Goal: Information Seeking & Learning: Learn about a topic

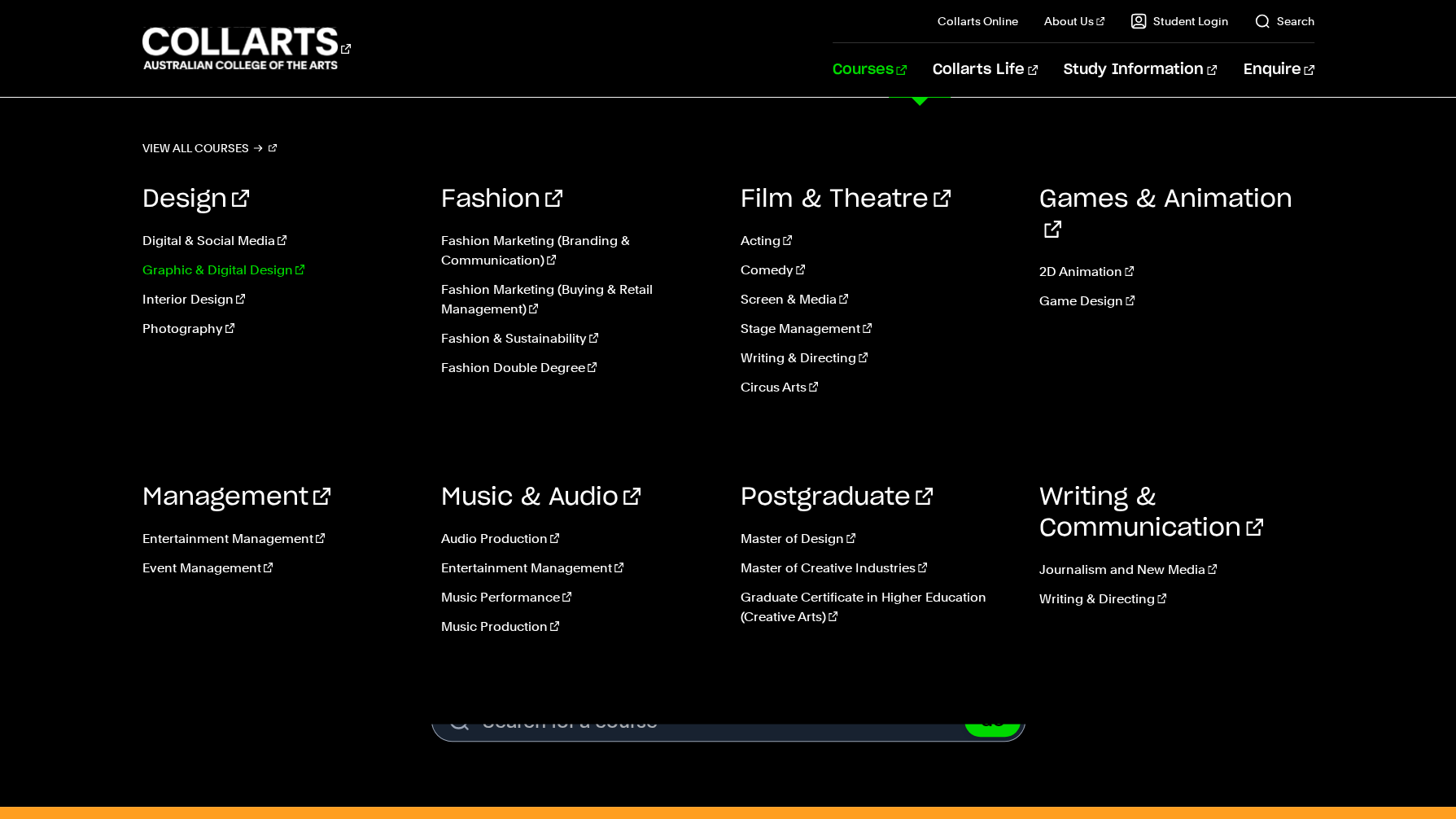
click at [215, 268] on link "Graphic & Digital Design" at bounding box center [280, 270] width 275 height 20
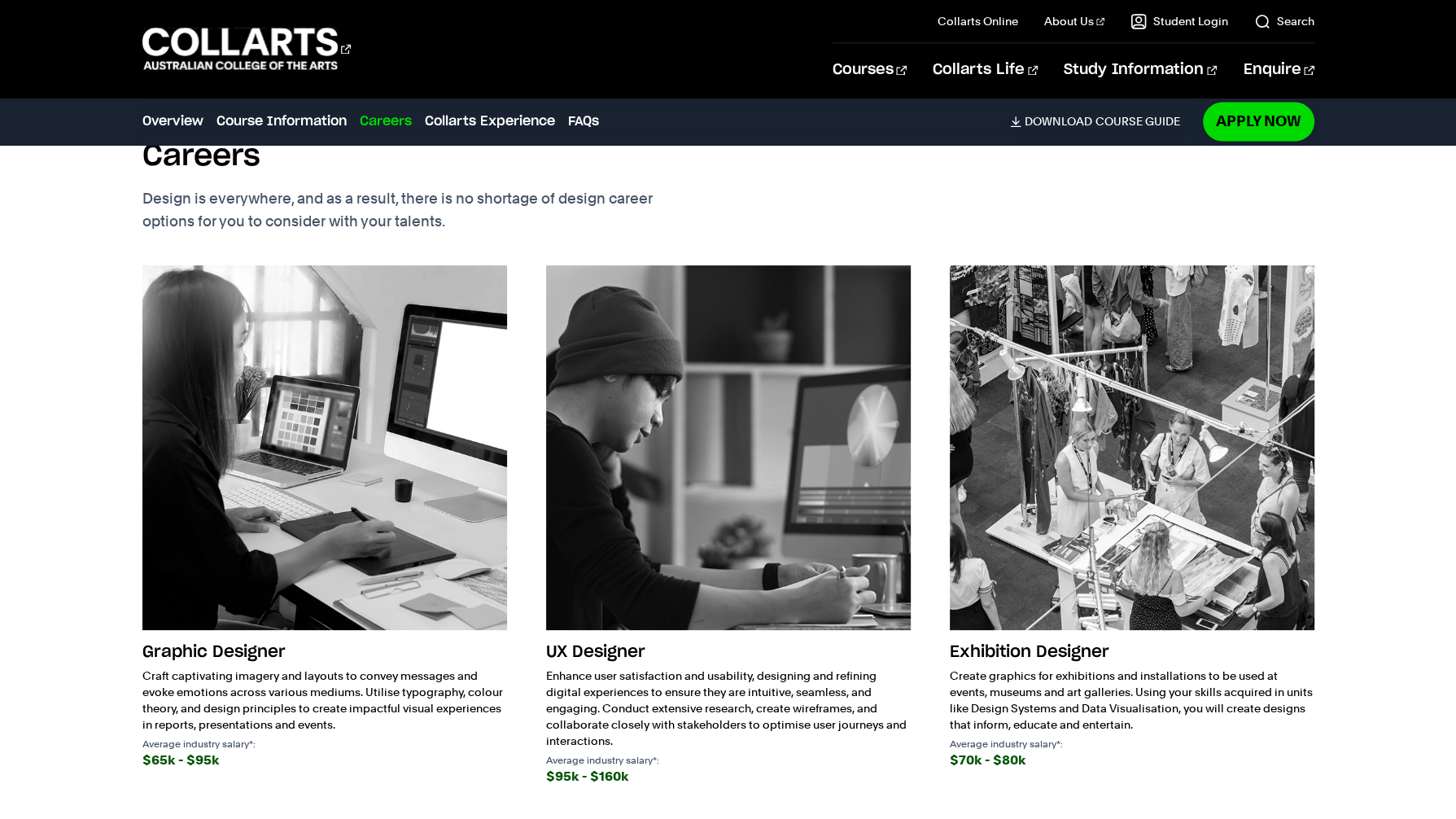
scroll to position [2286, 0]
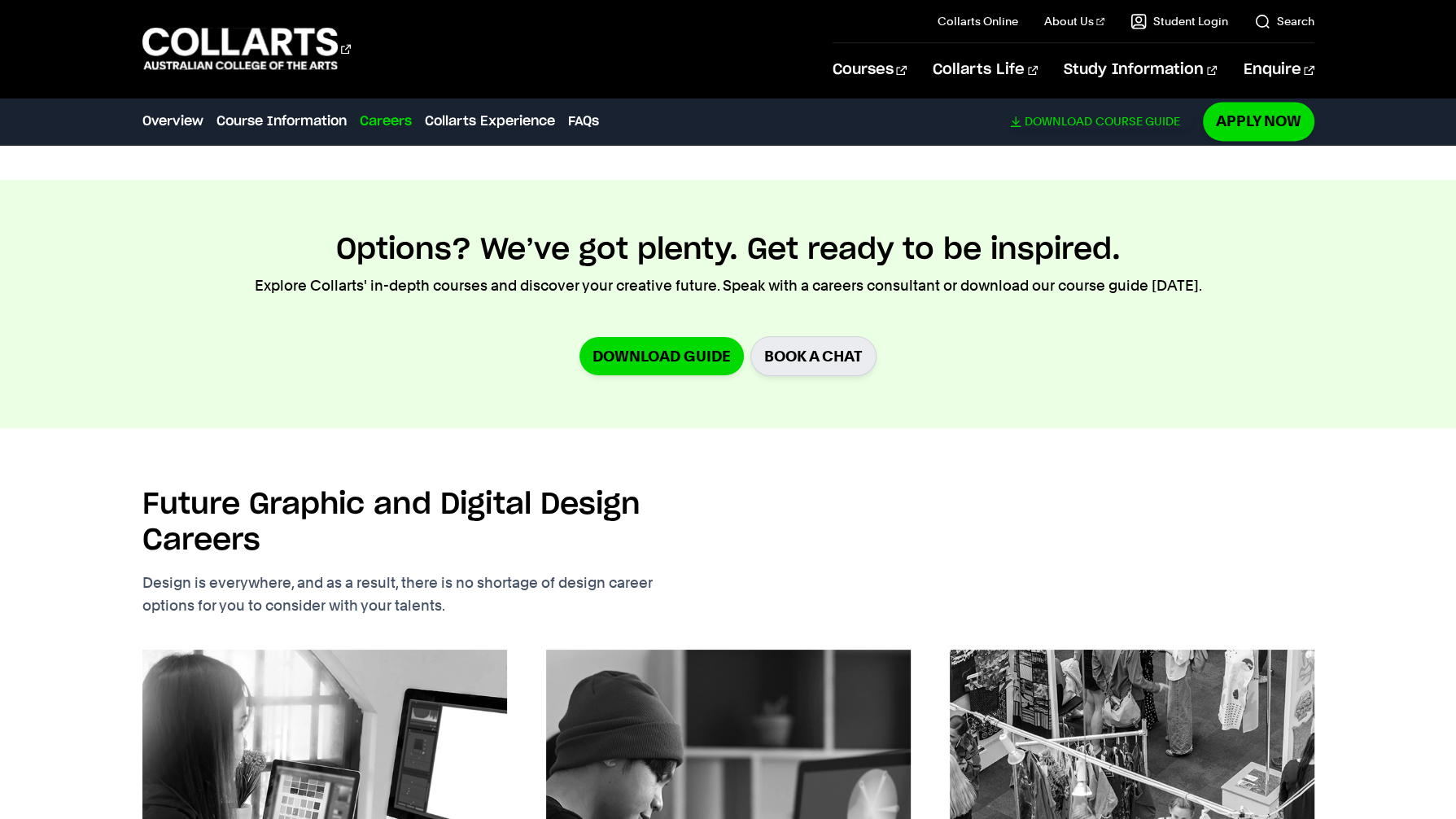
click at [1111, 120] on link "Download Course Guide" at bounding box center [1101, 121] width 183 height 14
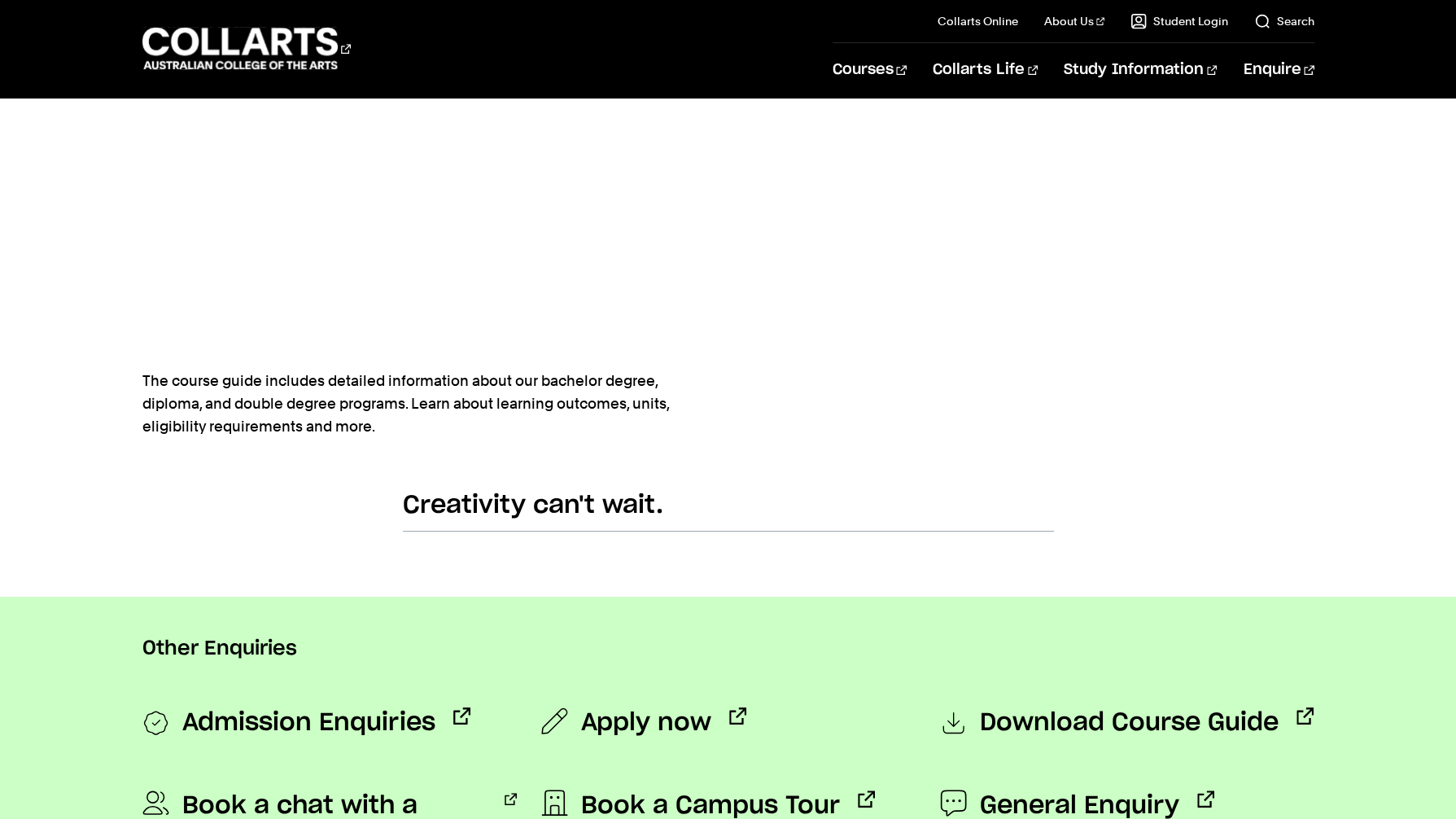
scroll to position [938, 0]
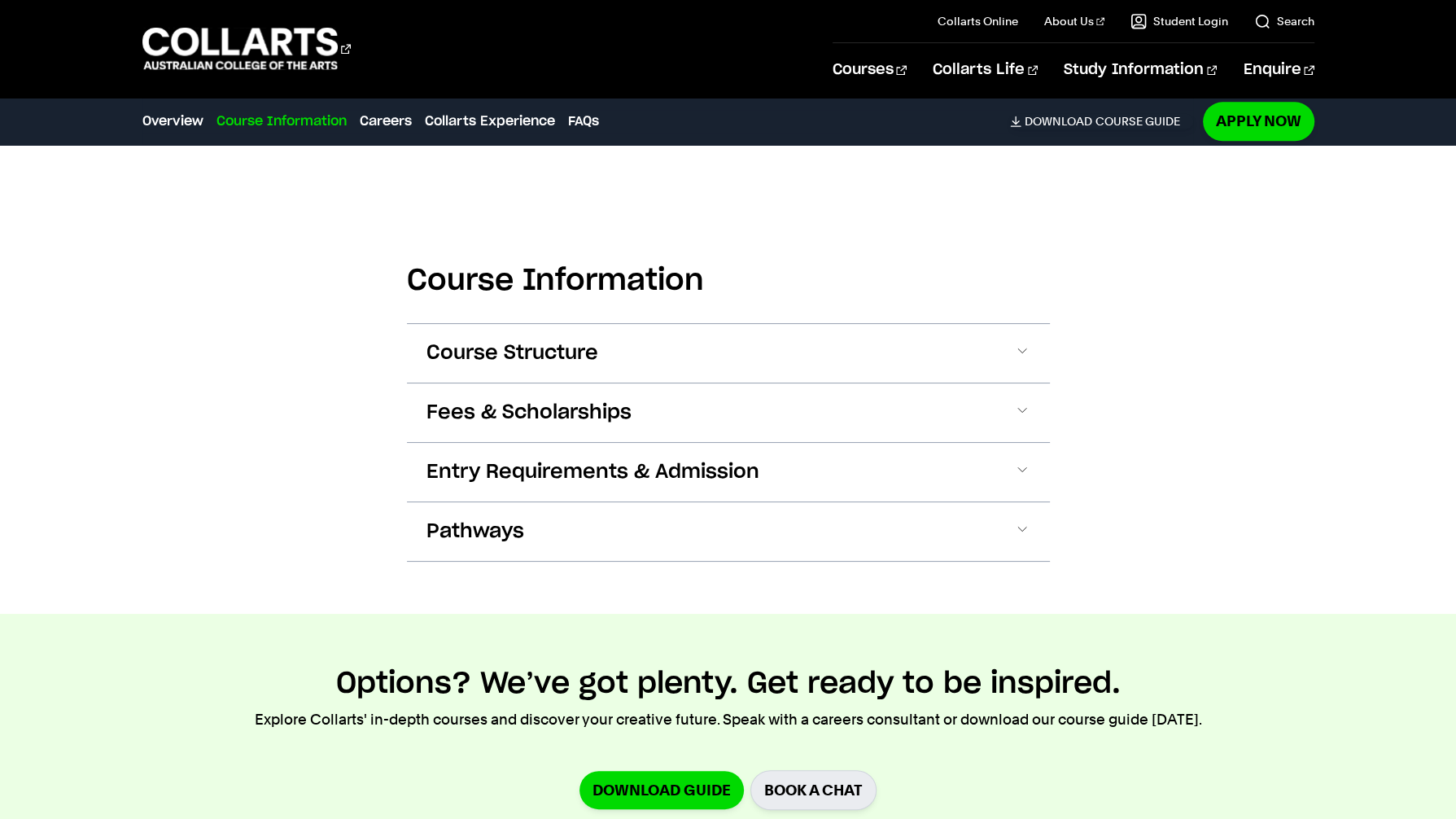
scroll to position [1854, 0]
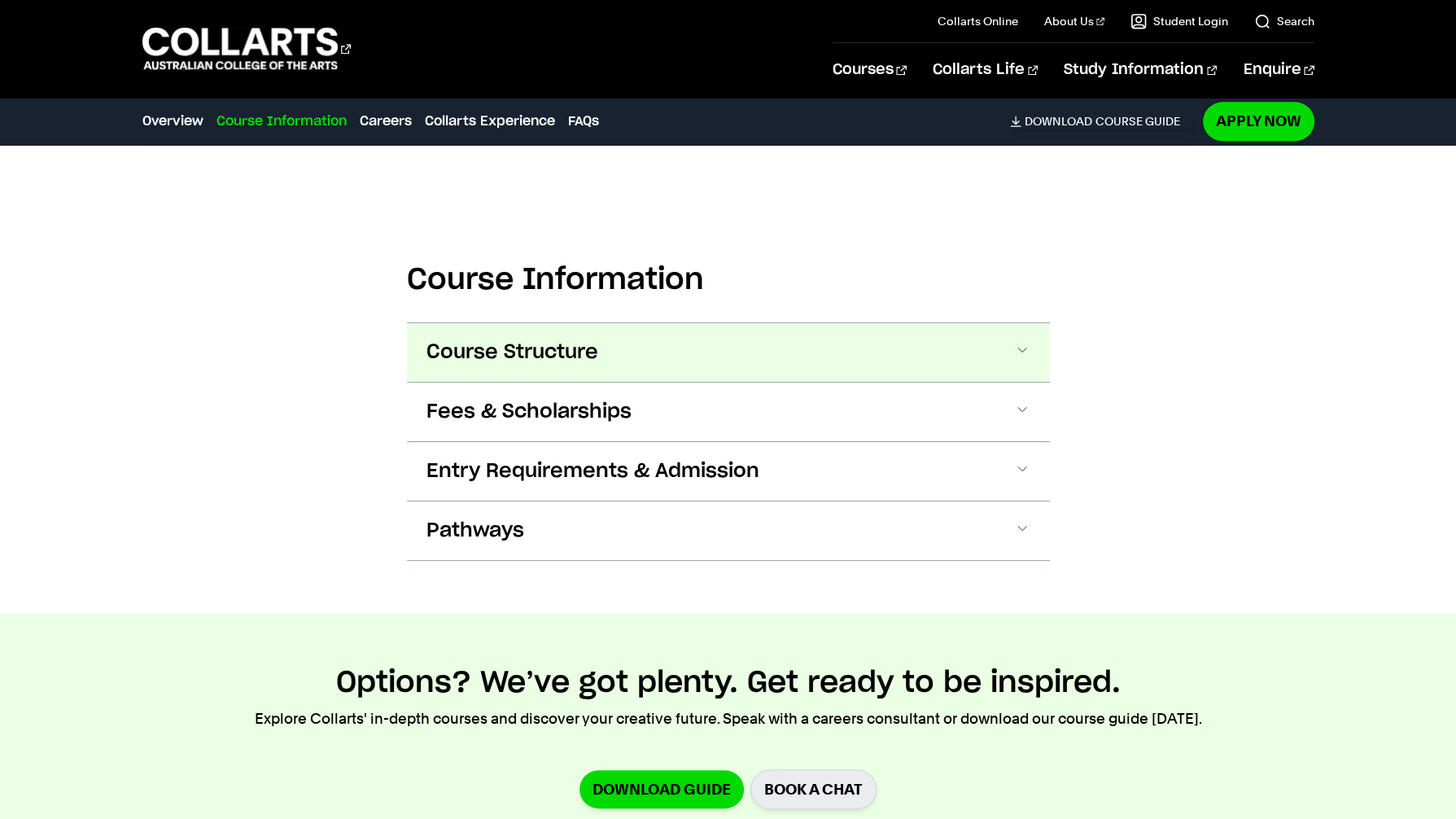
click at [771, 326] on button "Course Structure" at bounding box center [728, 352] width 643 height 58
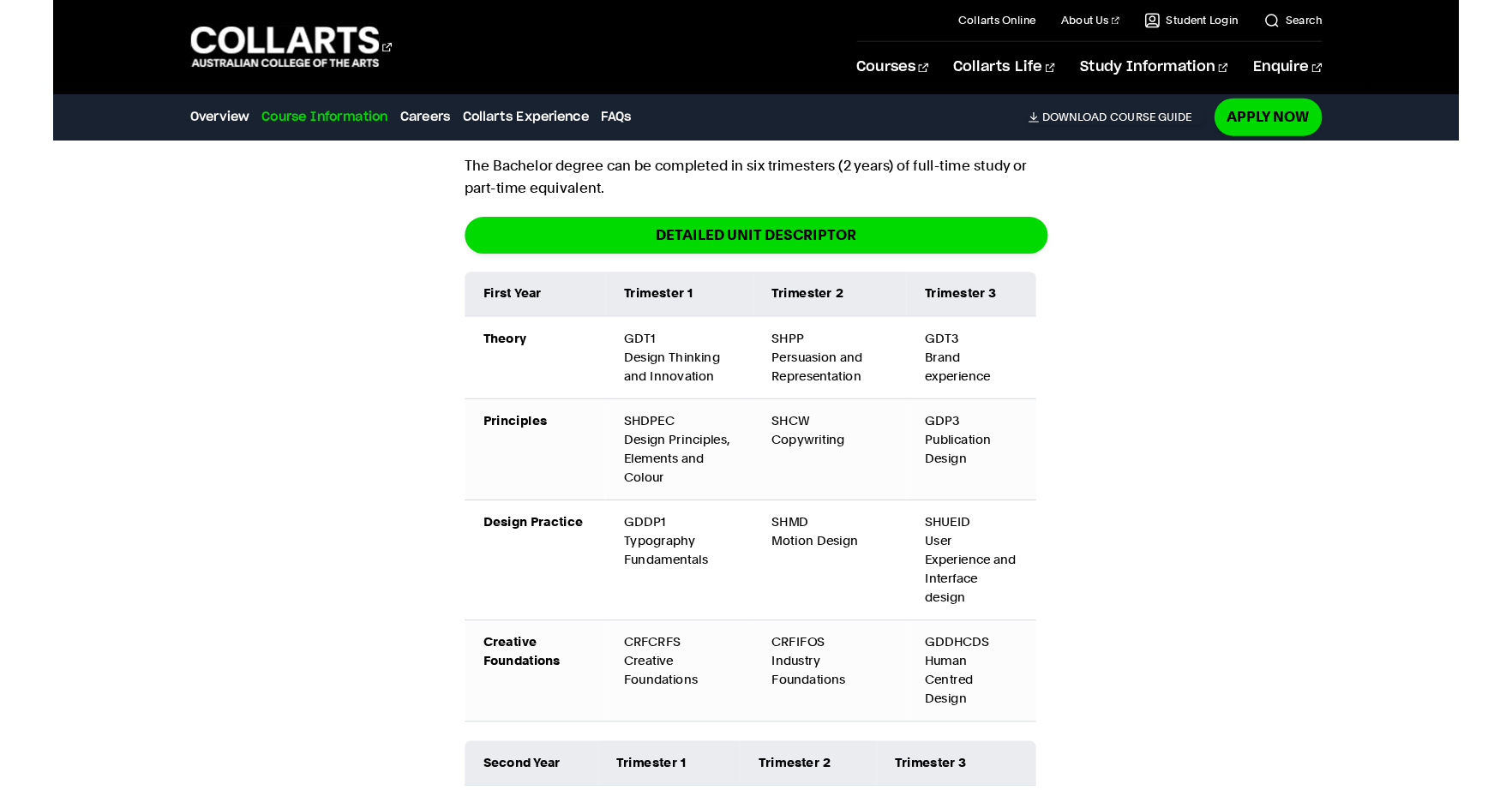
scroll to position [2252, 0]
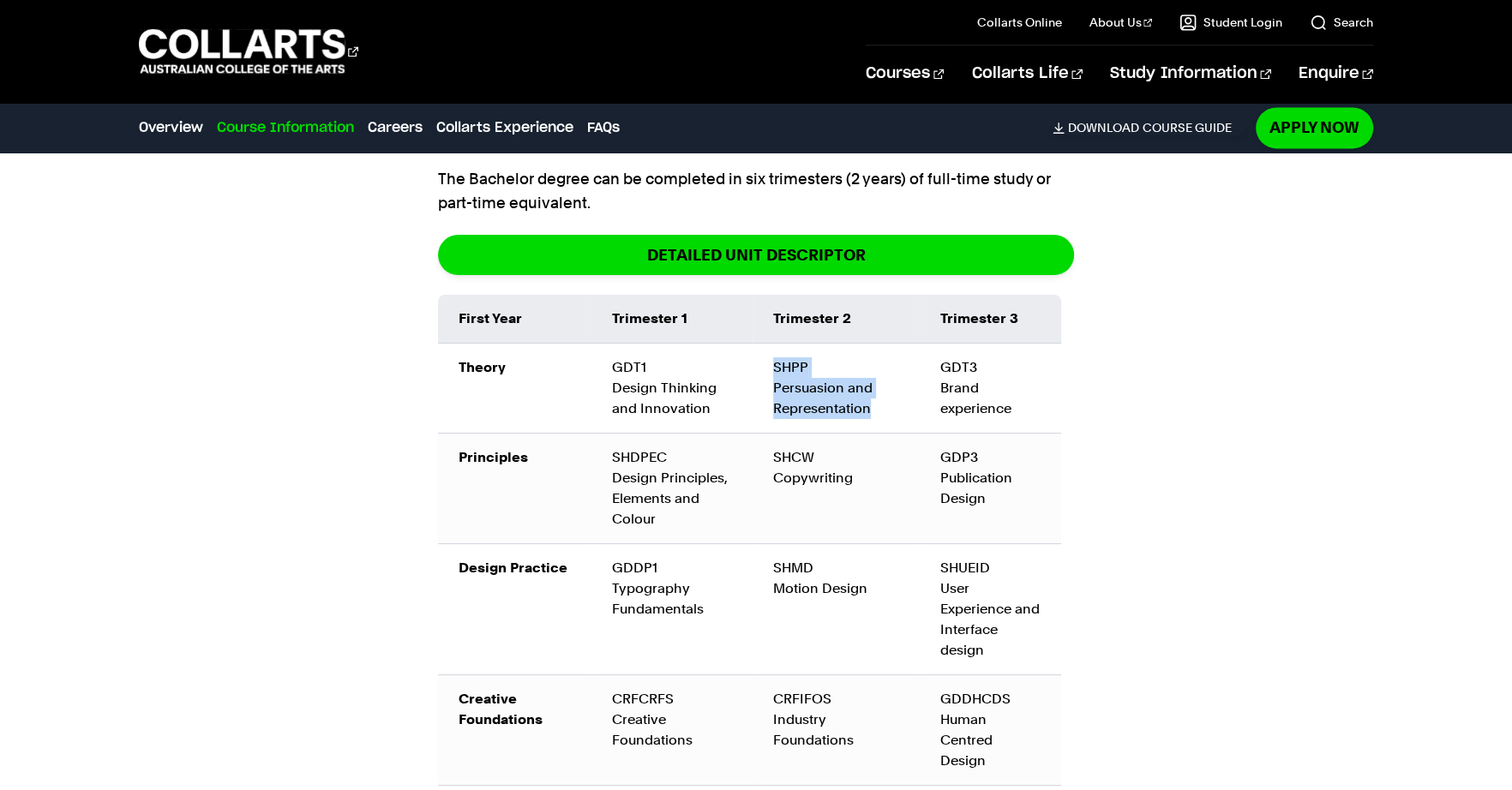
drag, startPoint x: 770, startPoint y: 327, endPoint x: 877, endPoint y: 381, distance: 119.9
click at [877, 381] on td "SHPP Persuasion and Representation" at bounding box center [835, 387] width 167 height 90
copy td "SHPP Persuasion and Representation"
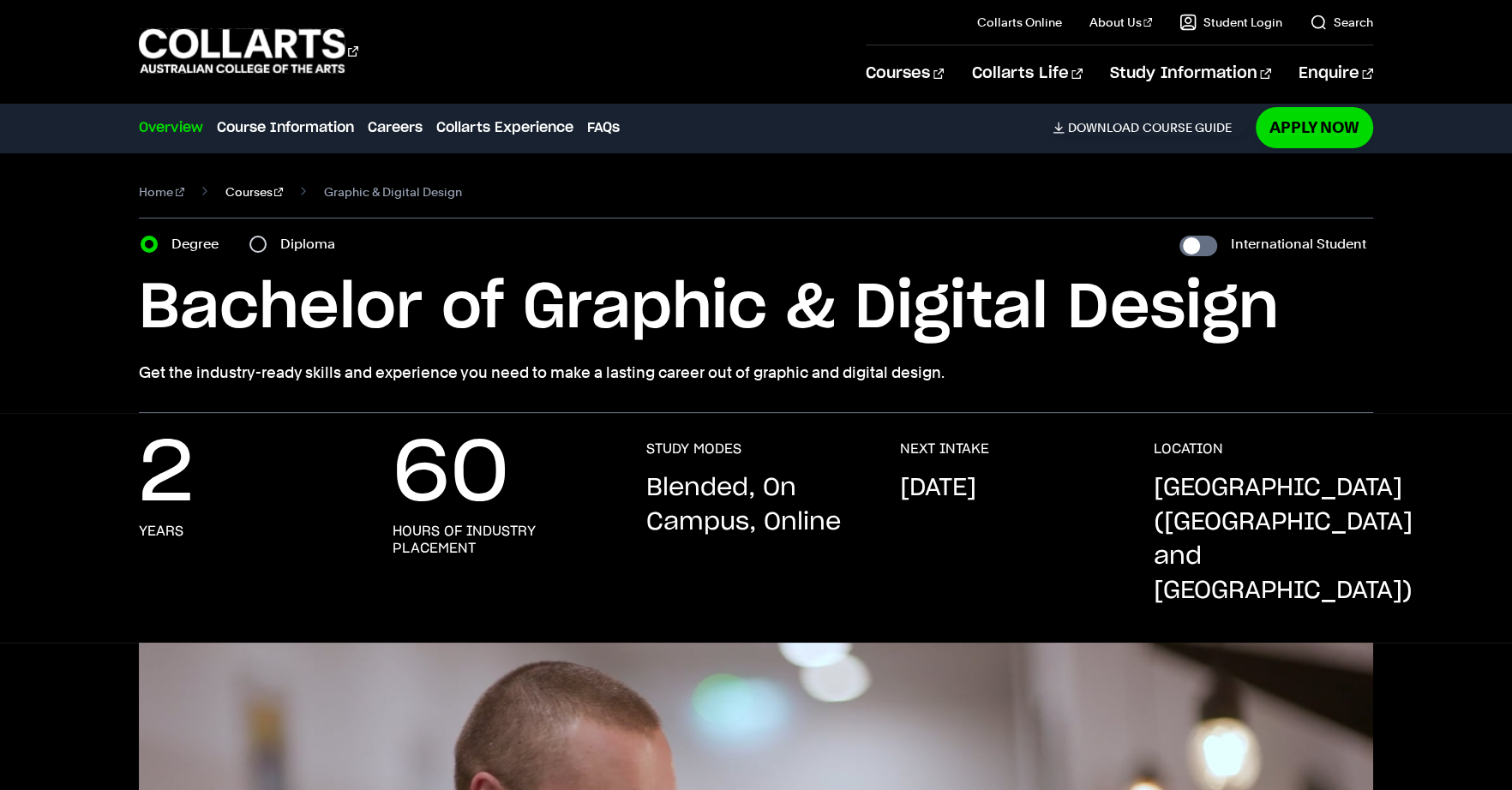
click at [235, 190] on link "Courses" at bounding box center [254, 191] width 59 height 24
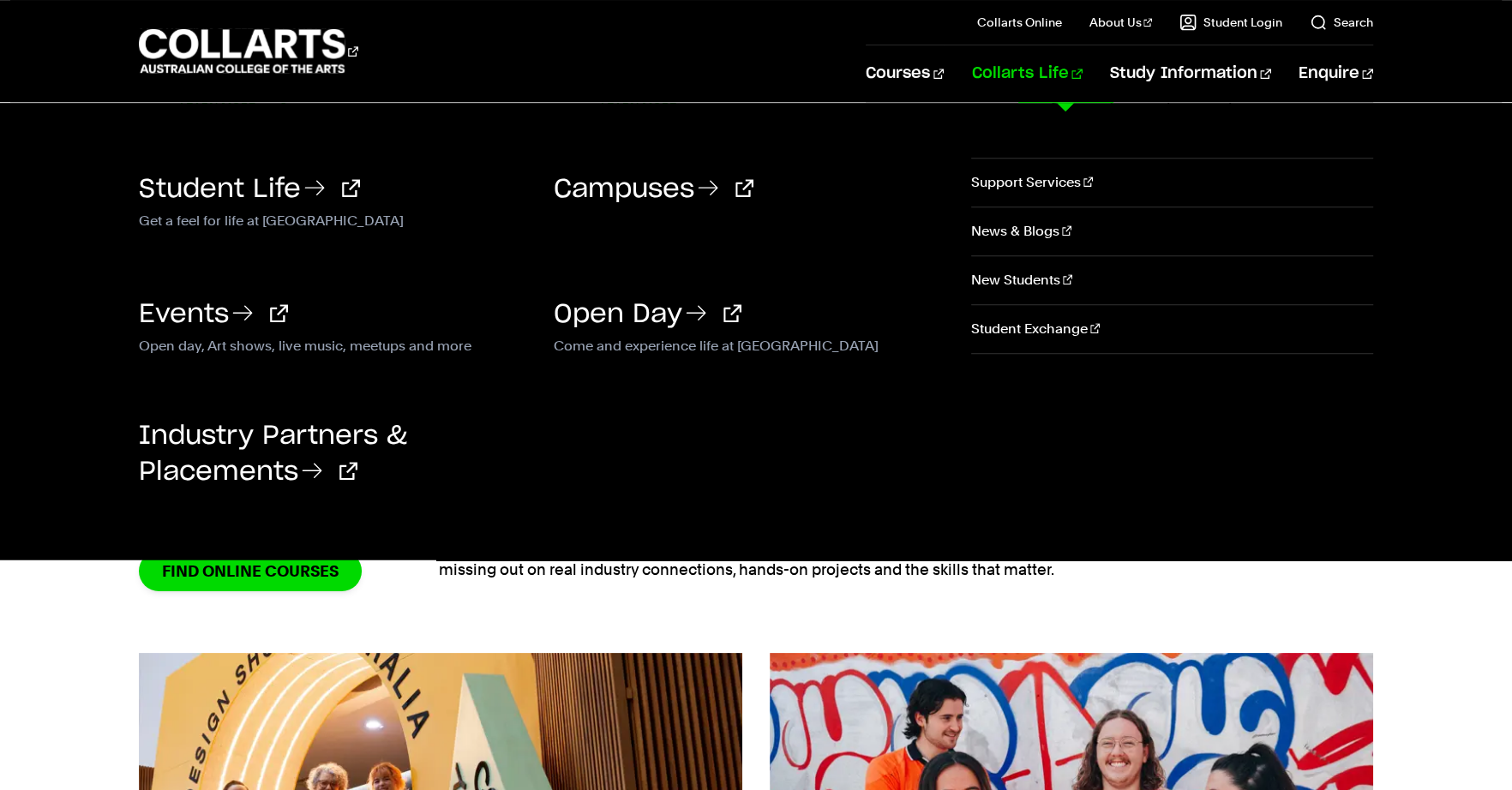
scroll to position [965, 0]
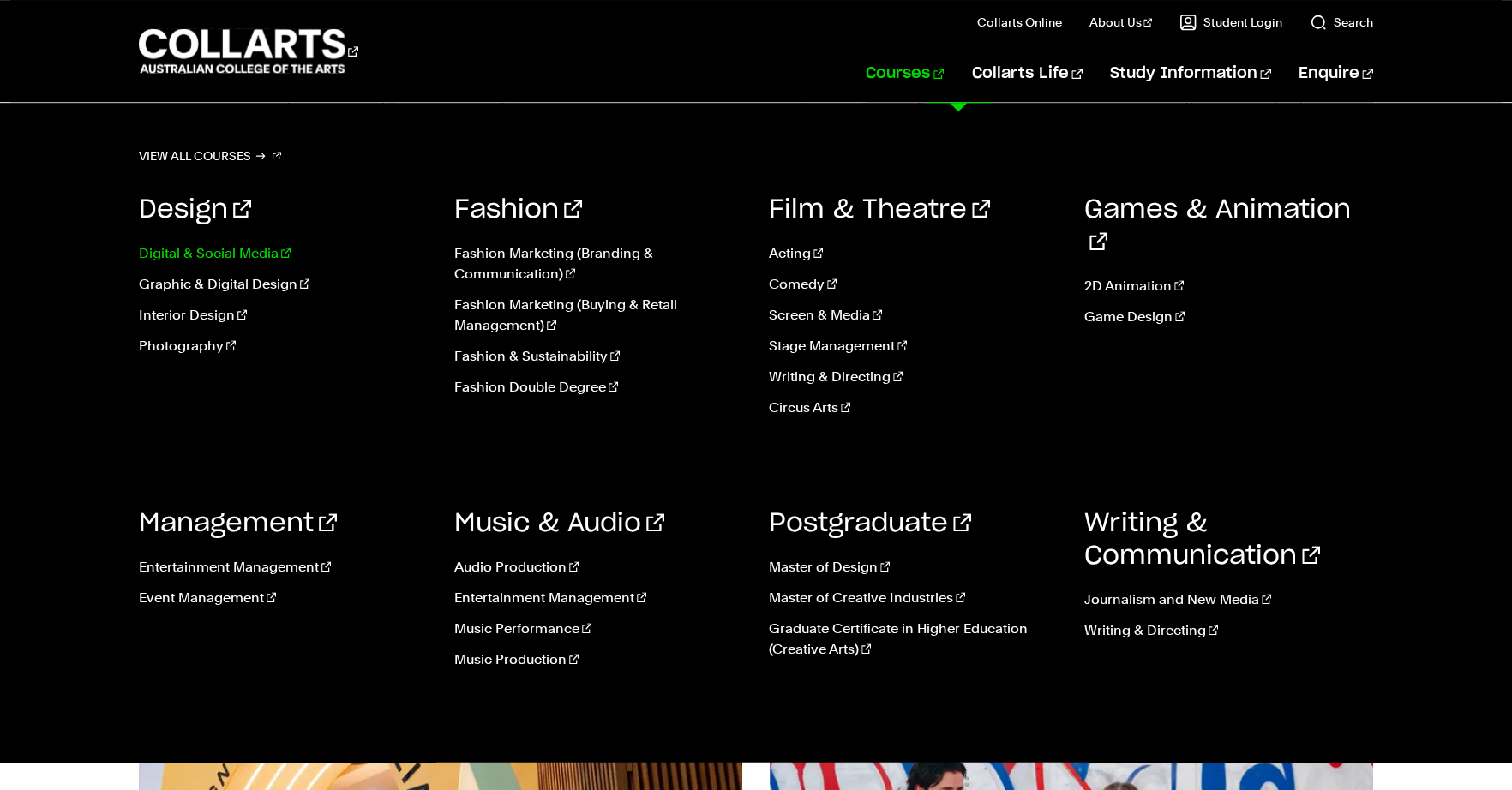
click at [192, 250] on link "Digital & Social Media" at bounding box center [284, 254] width 289 height 21
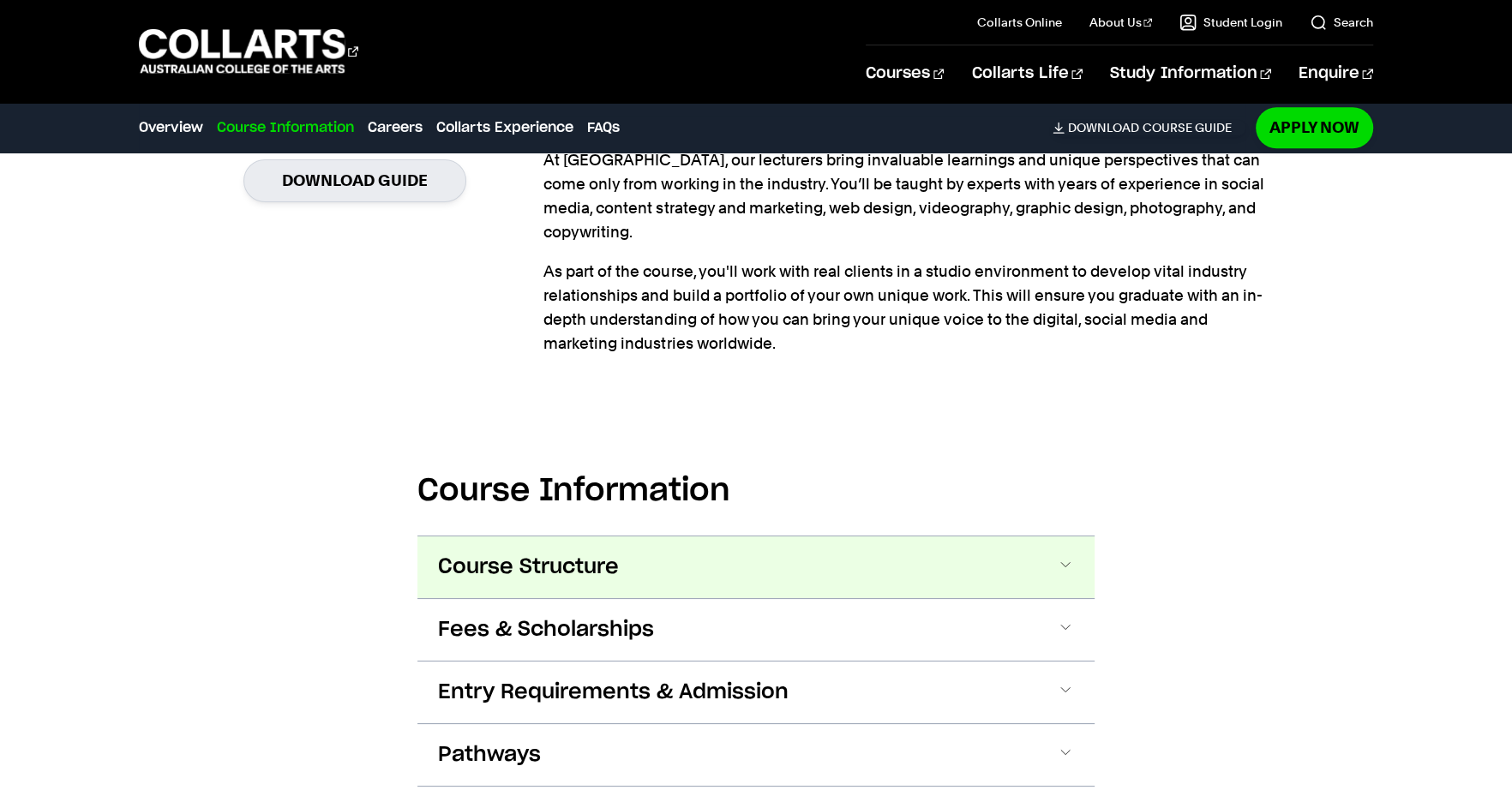
click at [701, 537] on button "Course Structure" at bounding box center [756, 567] width 677 height 61
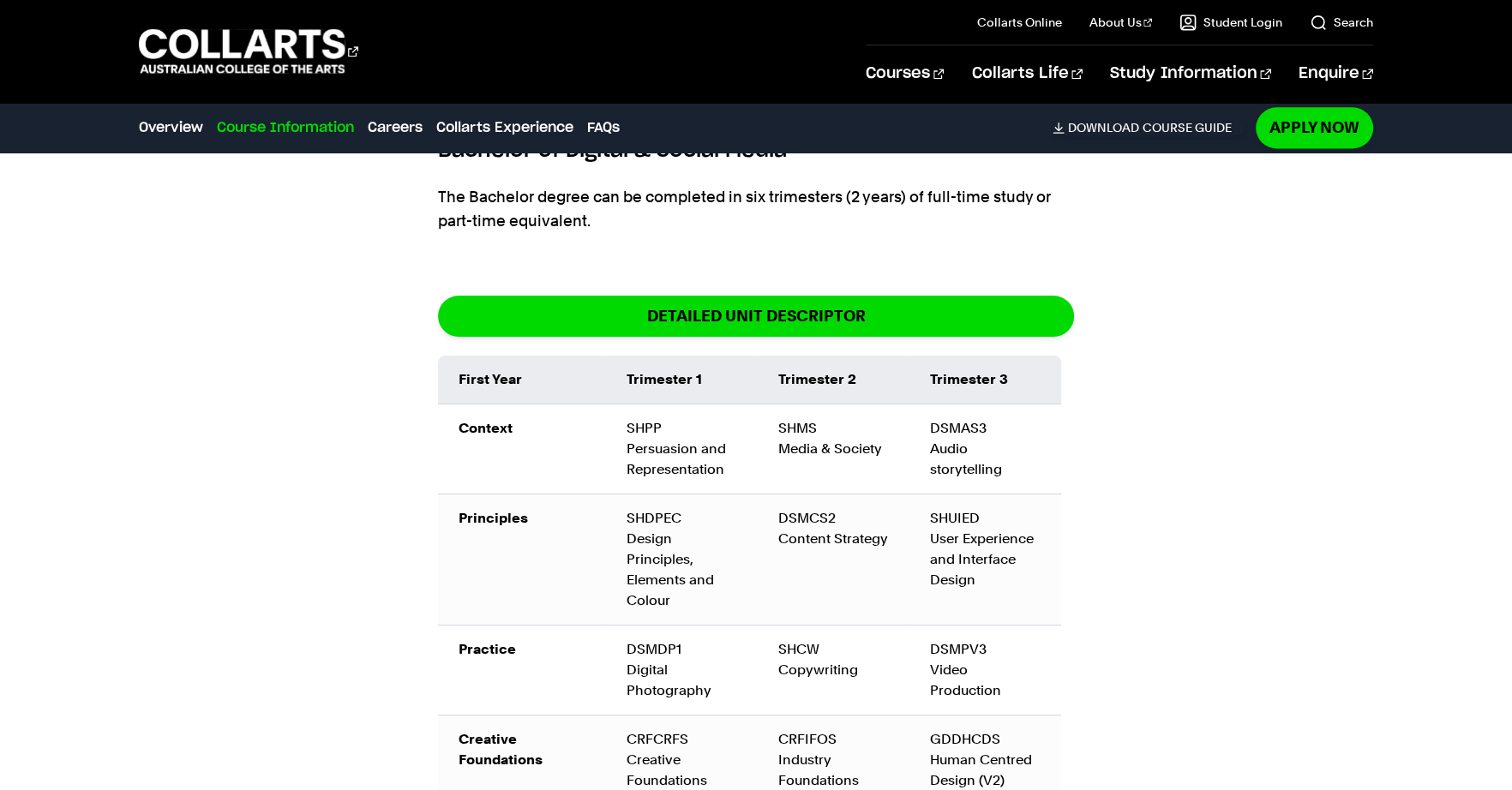
scroll to position [2160, 0]
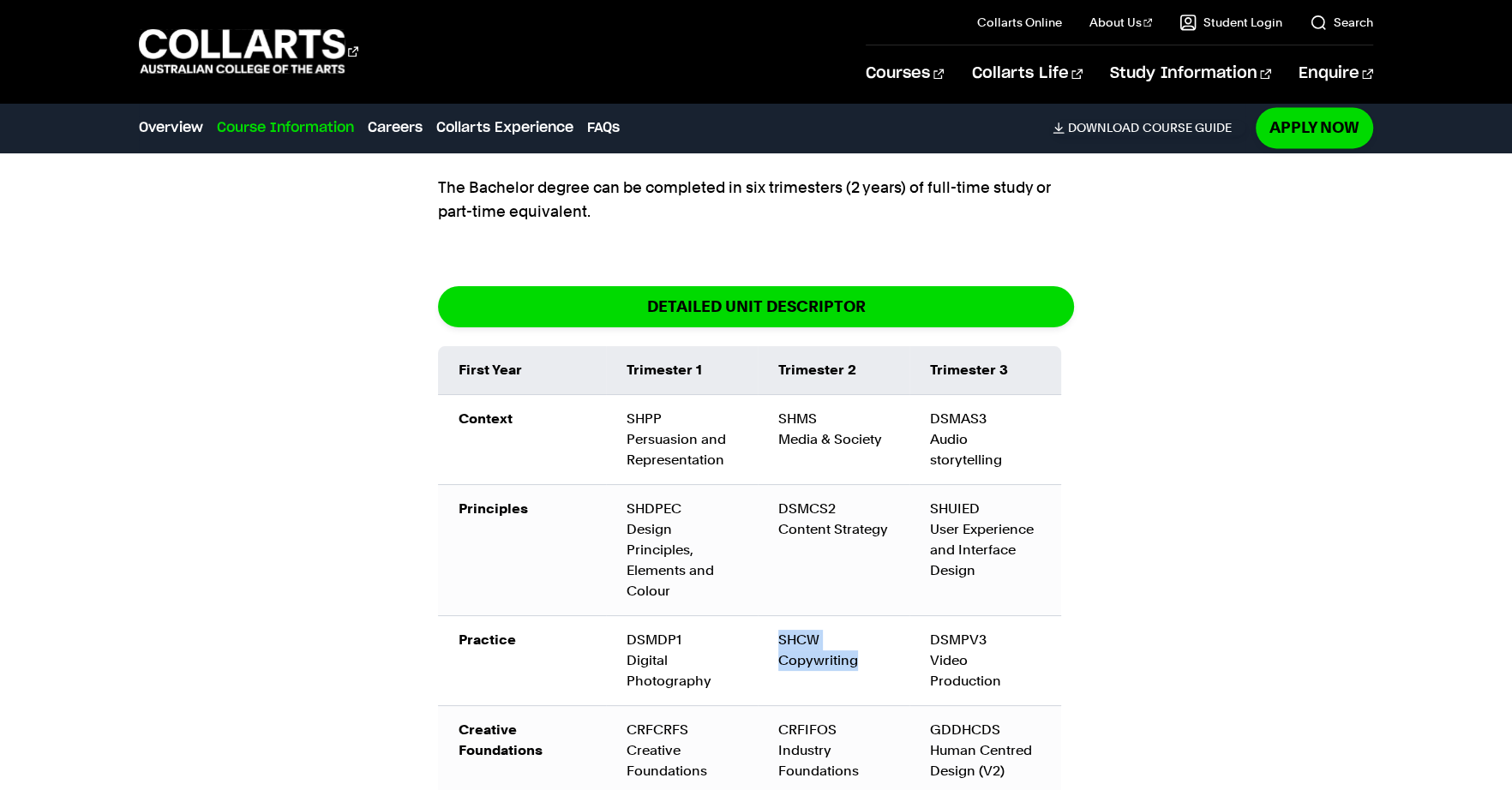
drag, startPoint x: 861, startPoint y: 580, endPoint x: 772, endPoint y: 553, distance: 93.0
click at [772, 616] on td "SHCW Copywriting" at bounding box center [833, 661] width 152 height 90
copy td "SHCW Copywriting"
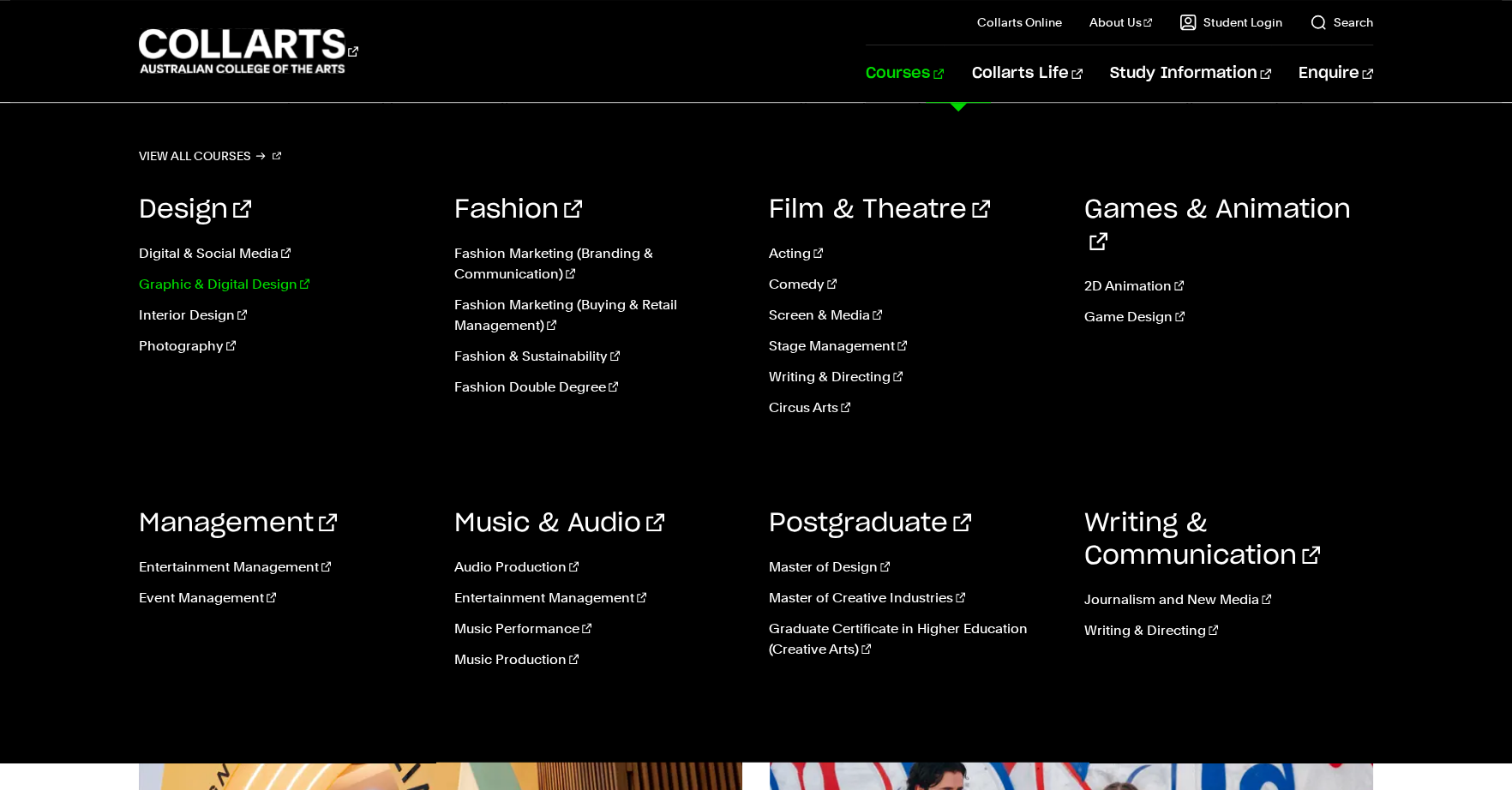
click at [210, 282] on link "Graphic & Digital Design" at bounding box center [284, 284] width 289 height 21
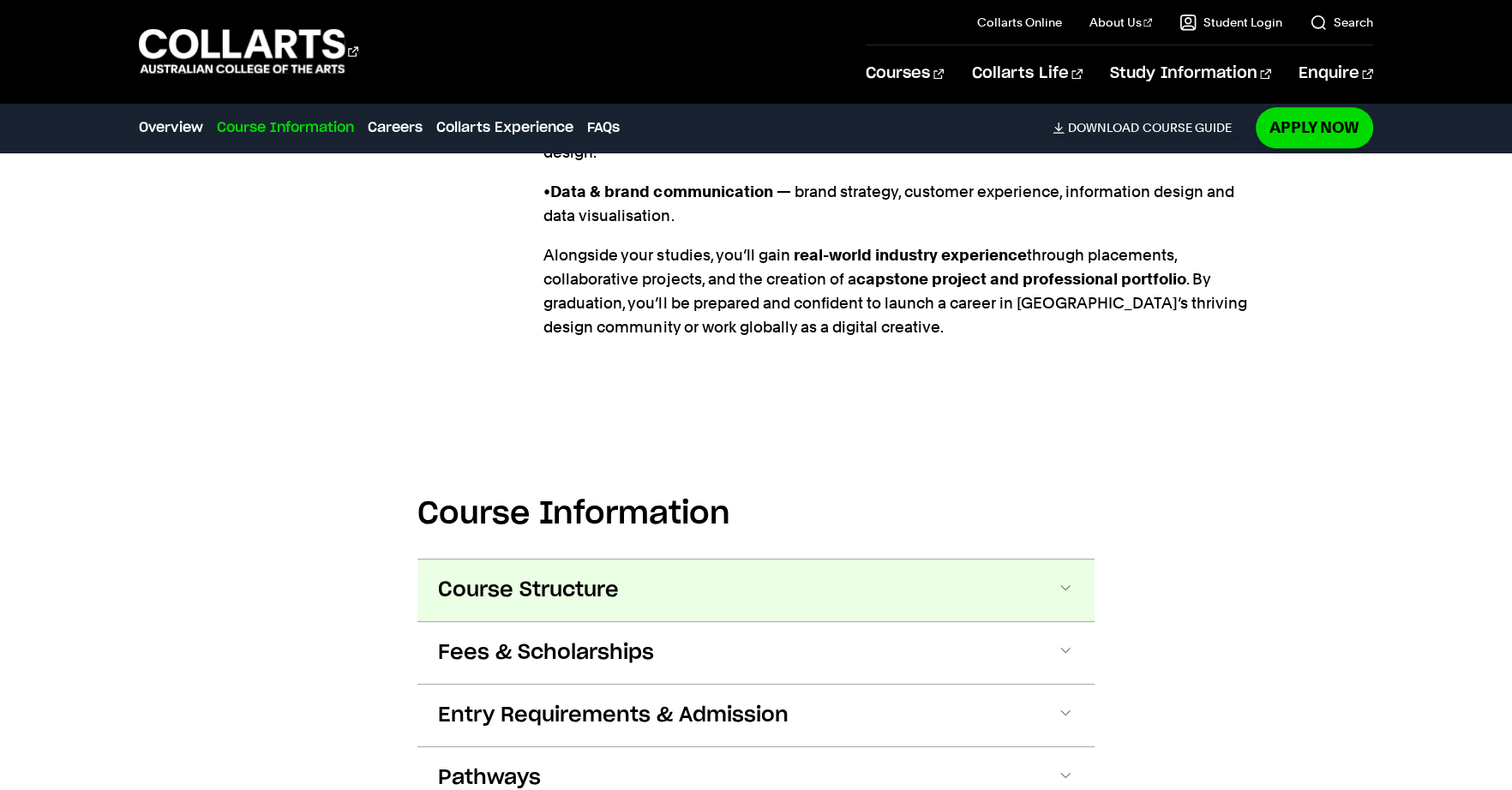
click at [869, 559] on button "Course Structure" at bounding box center [756, 590] width 677 height 61
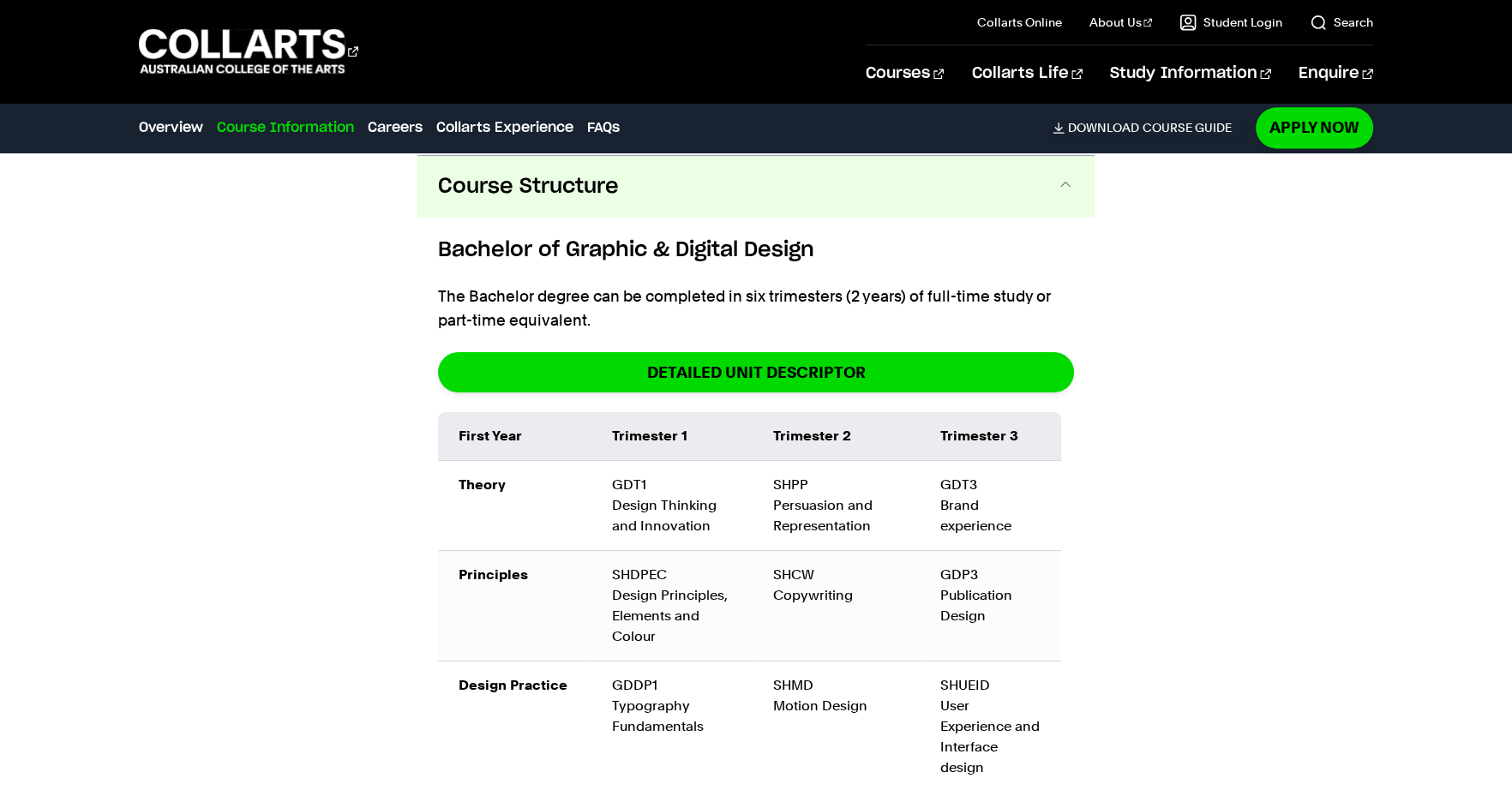
scroll to position [2162, 0]
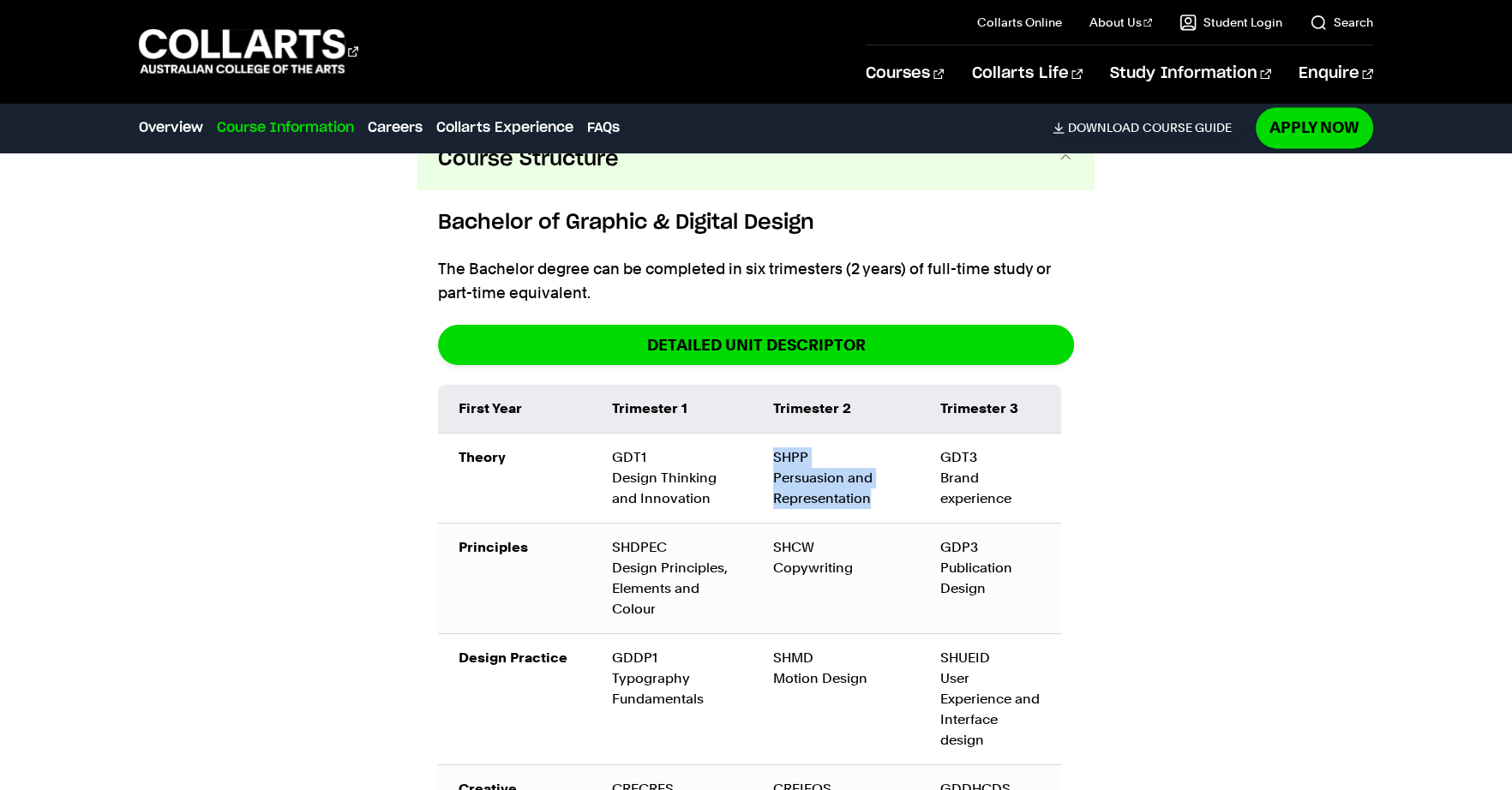
drag, startPoint x: 877, startPoint y: 460, endPoint x: 772, endPoint y: 425, distance: 110.7
click at [772, 433] on td "SHPP Persuasion and Representation" at bounding box center [835, 477] width 167 height 90
copy td "SHPP Persuasion and Representation"
